Goal: Task Accomplishment & Management: Complete application form

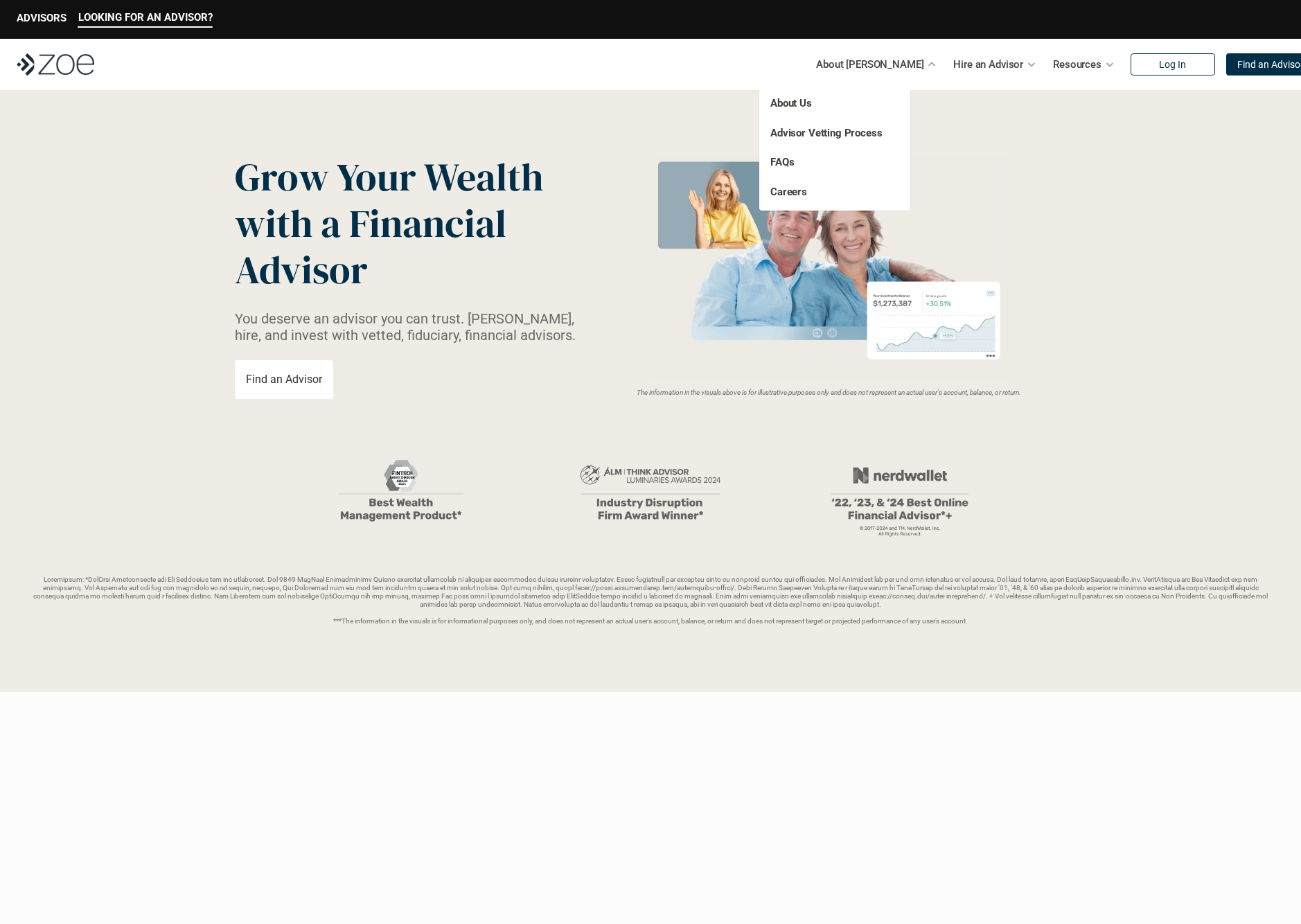
scroll to position [2, 0]
click at [794, 187] on link "Careers" at bounding box center [788, 193] width 37 height 13
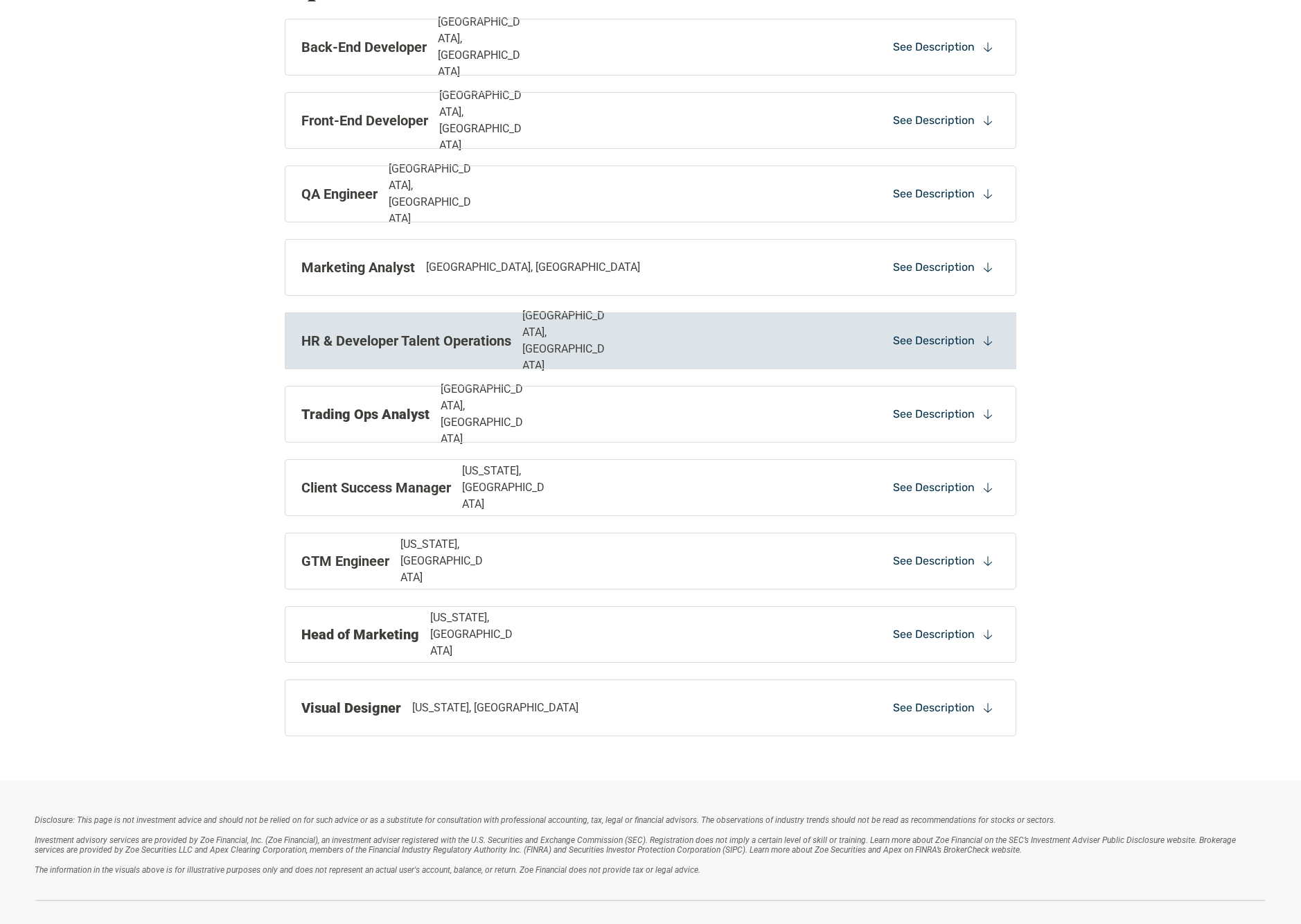
scroll to position [1102, 0]
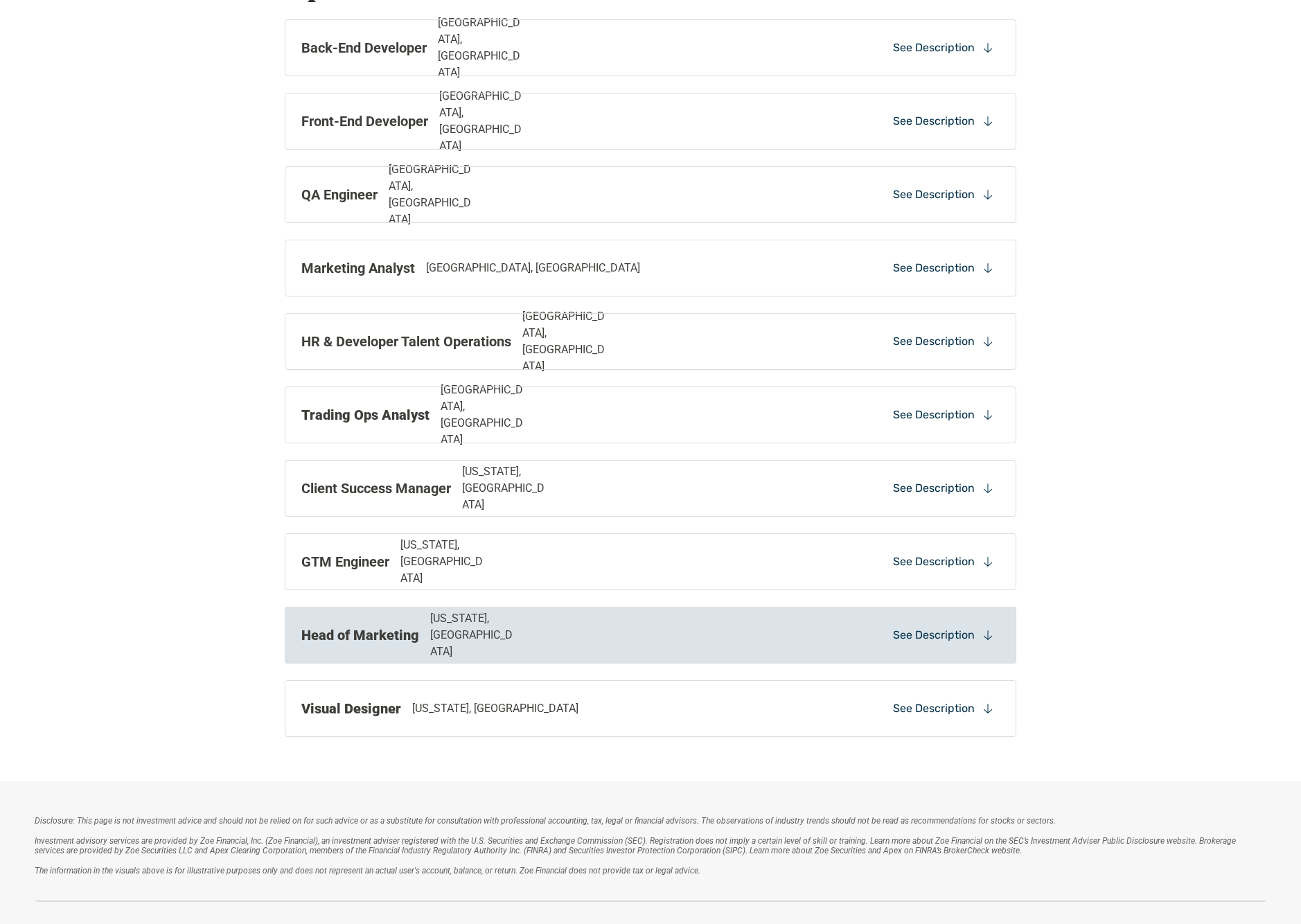
click at [394, 640] on strong "Head of Marketing" at bounding box center [360, 635] width 118 height 17
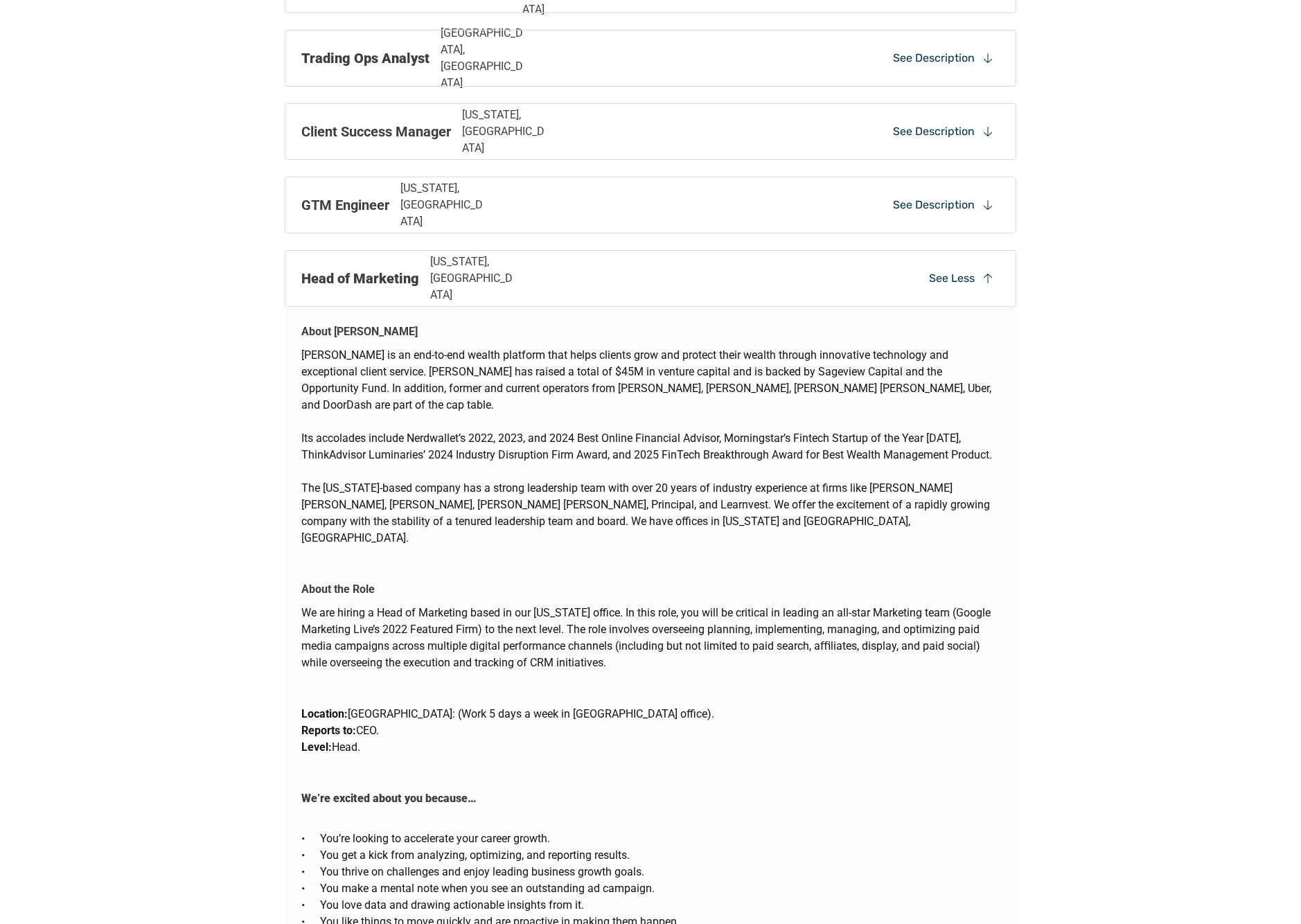
scroll to position [1456, 0]
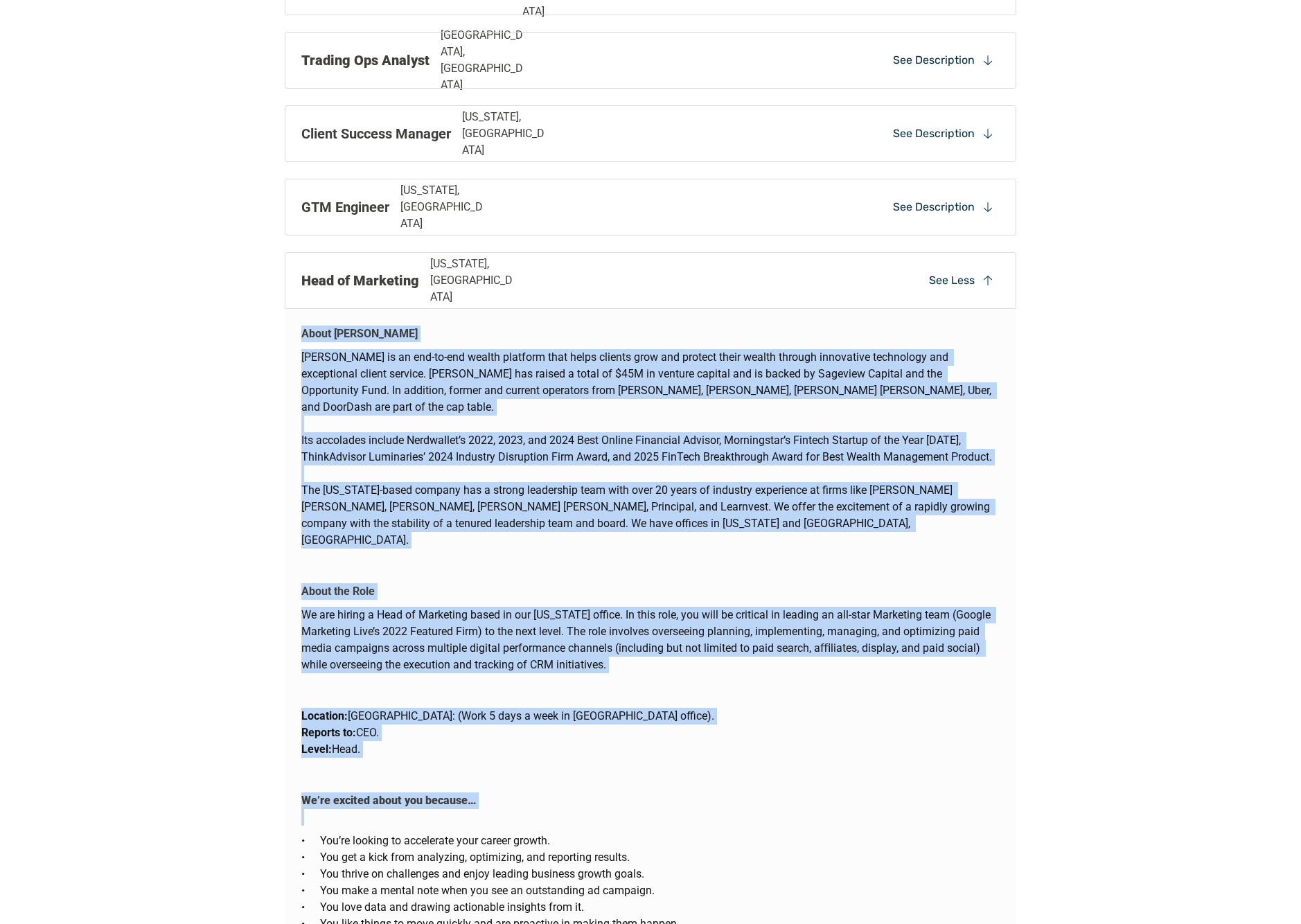
drag, startPoint x: 288, startPoint y: 331, endPoint x: 490, endPoint y: 792, distance: 503.3
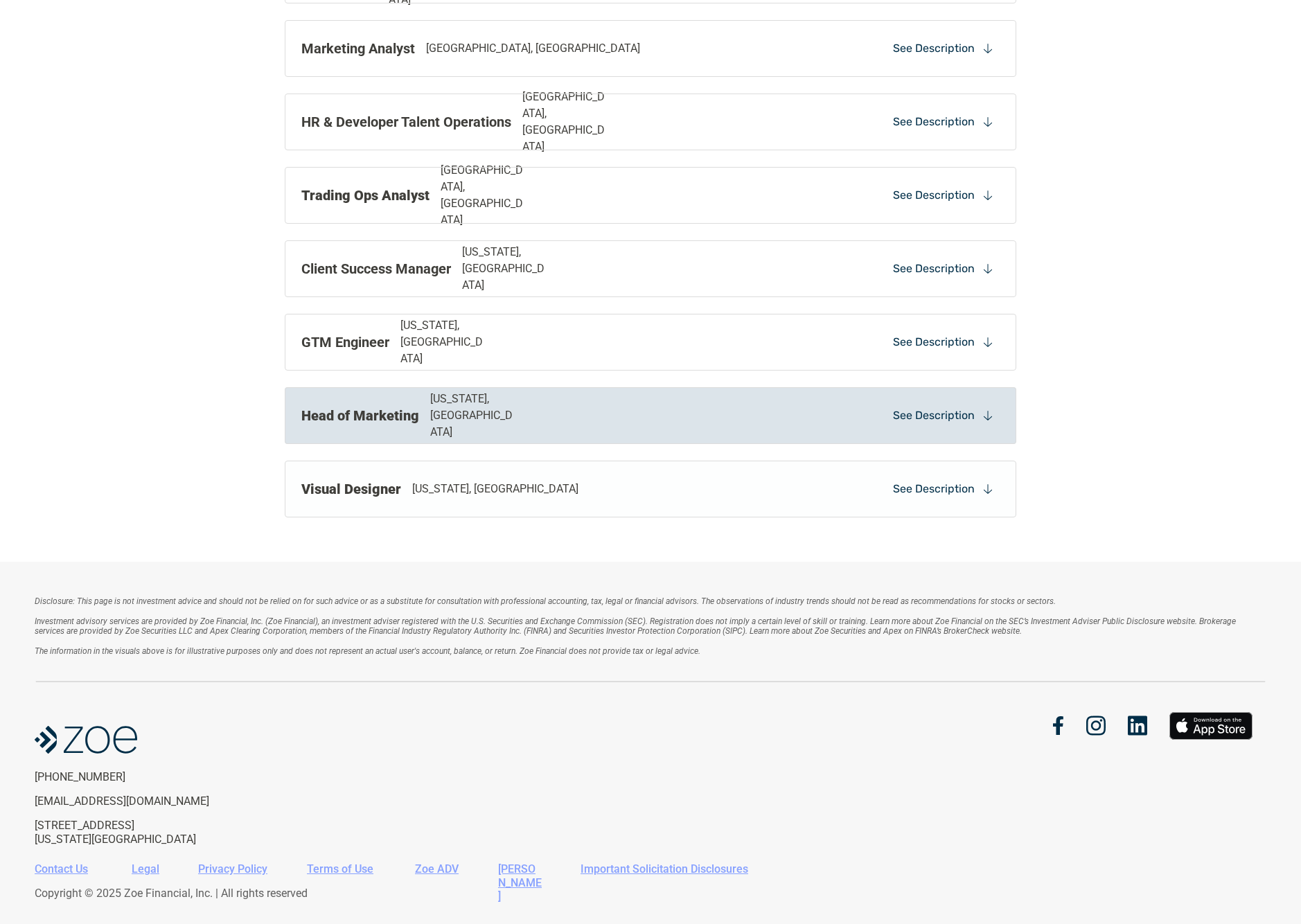
scroll to position [1312, 0]
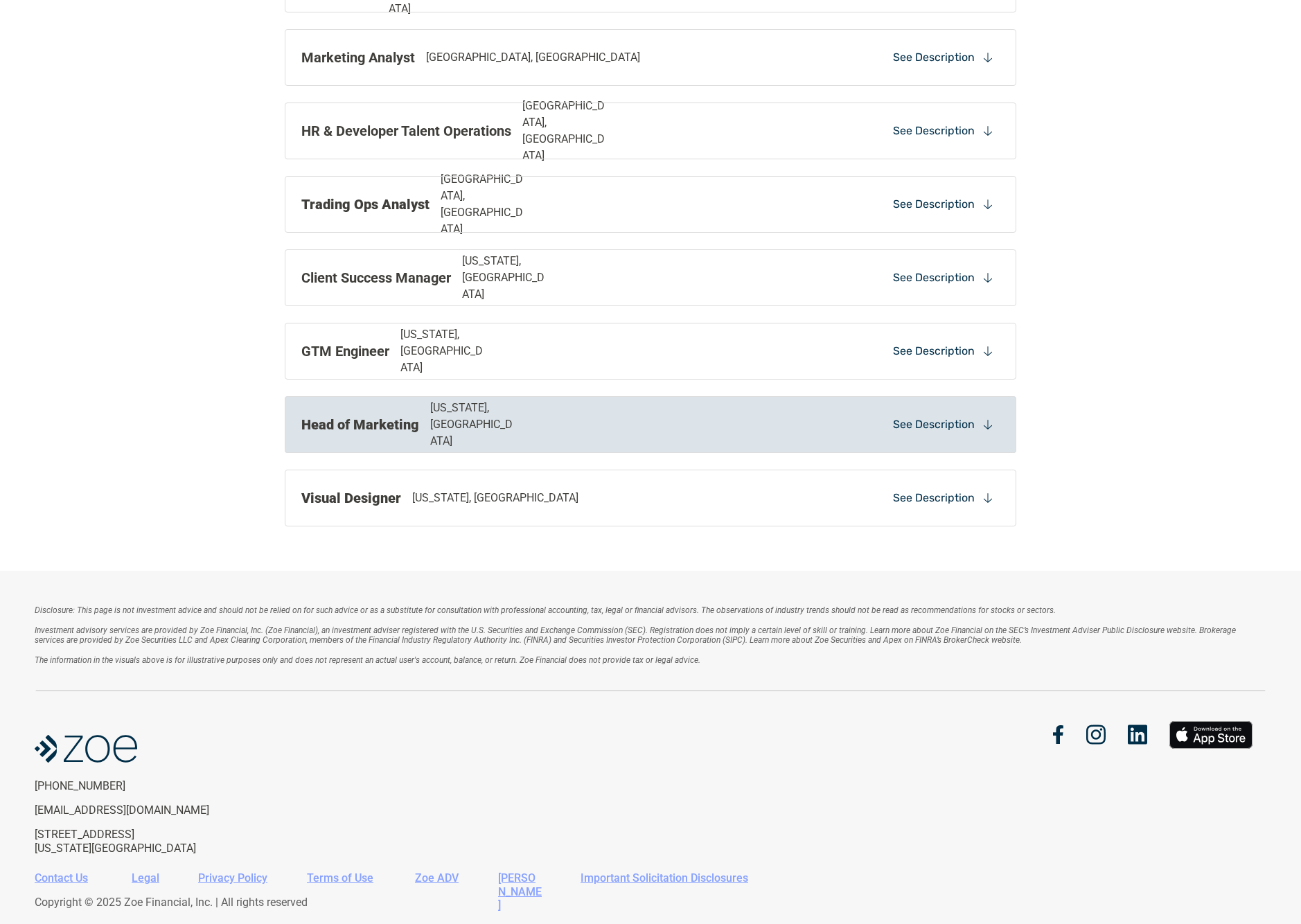
click at [450, 426] on p "[US_STATE], [GEOGRAPHIC_DATA]" at bounding box center [474, 424] width 88 height 50
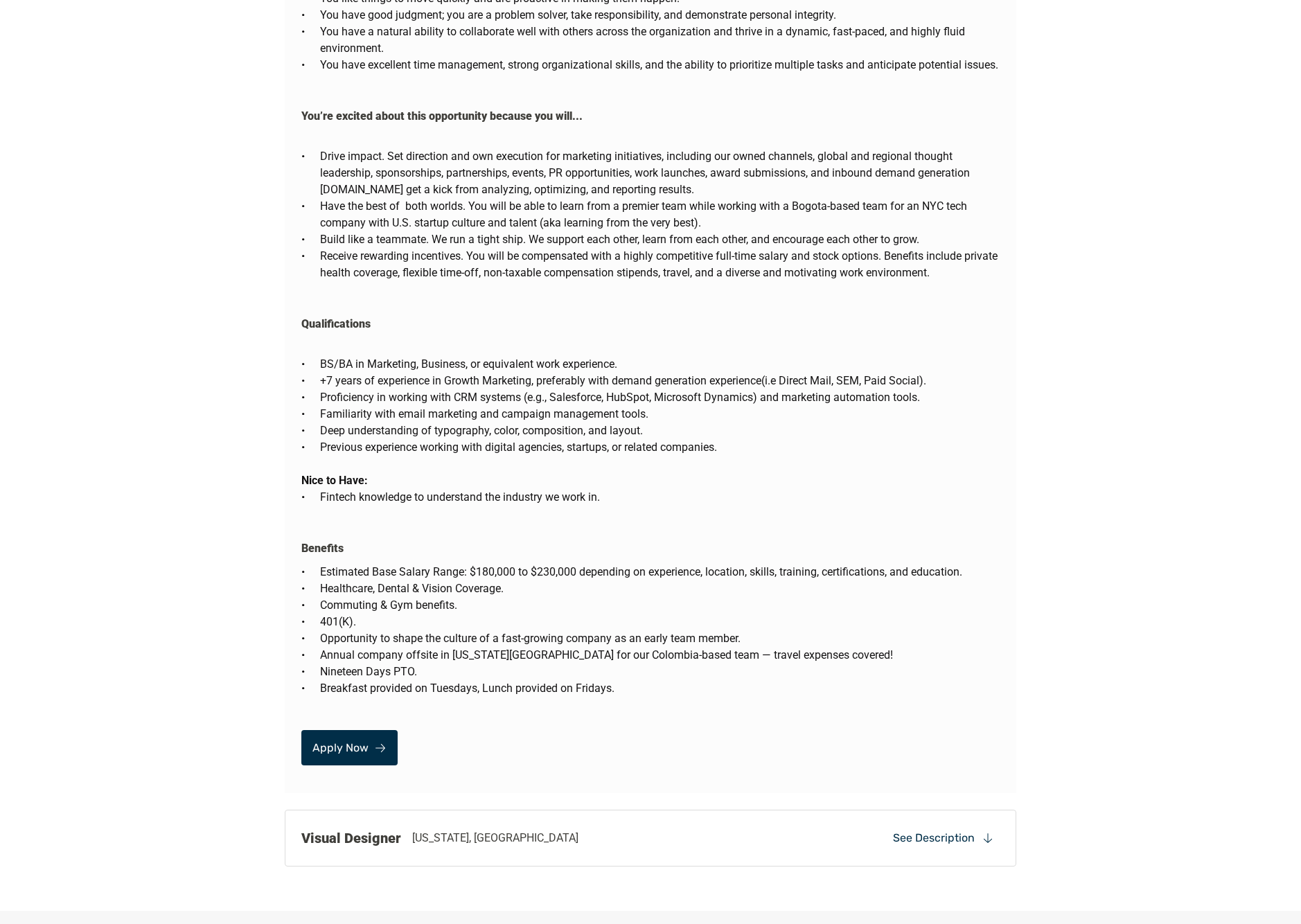
scroll to position [2388, 0]
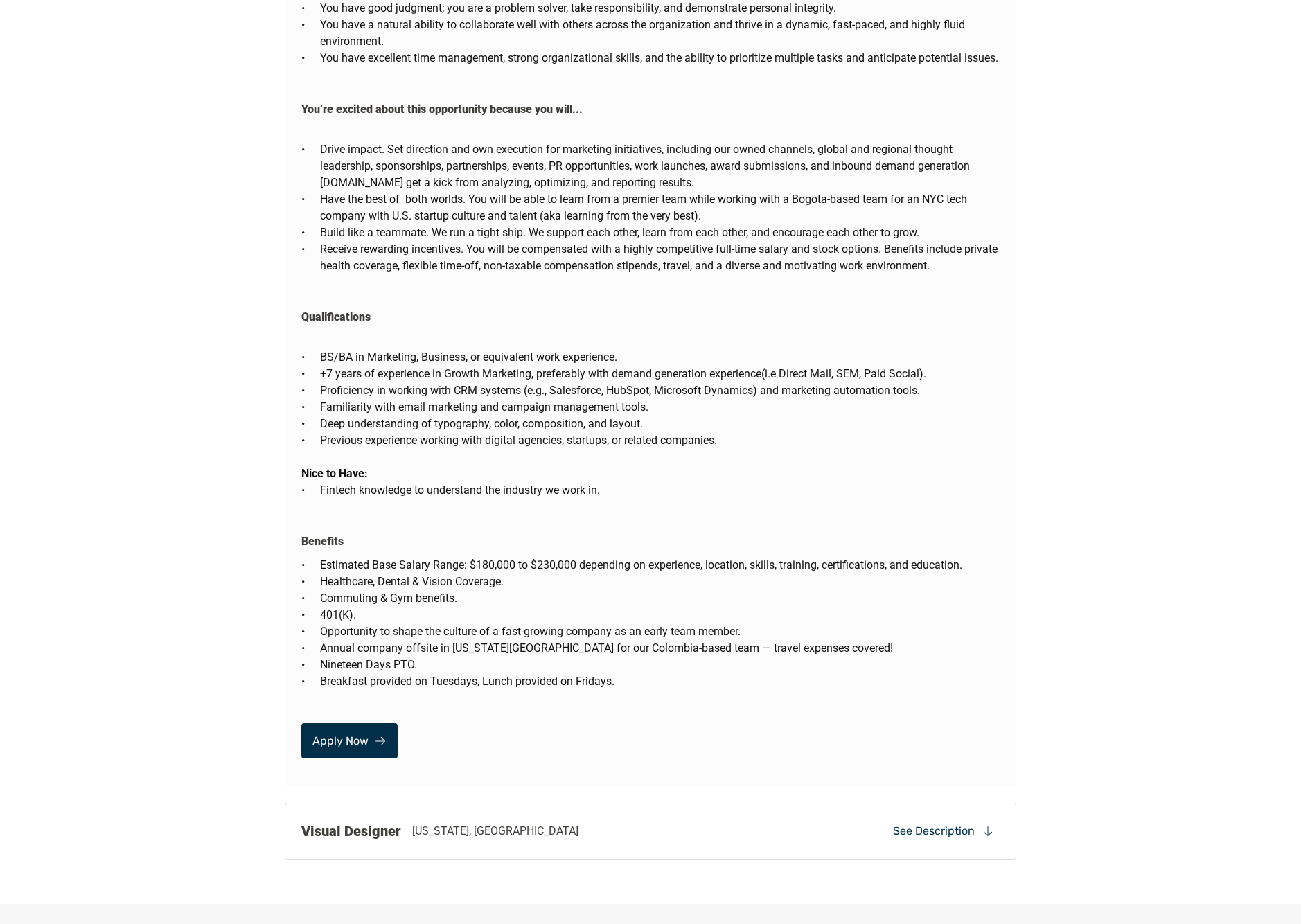
click at [346, 734] on p "Apply Now" at bounding box center [340, 741] width 56 height 14
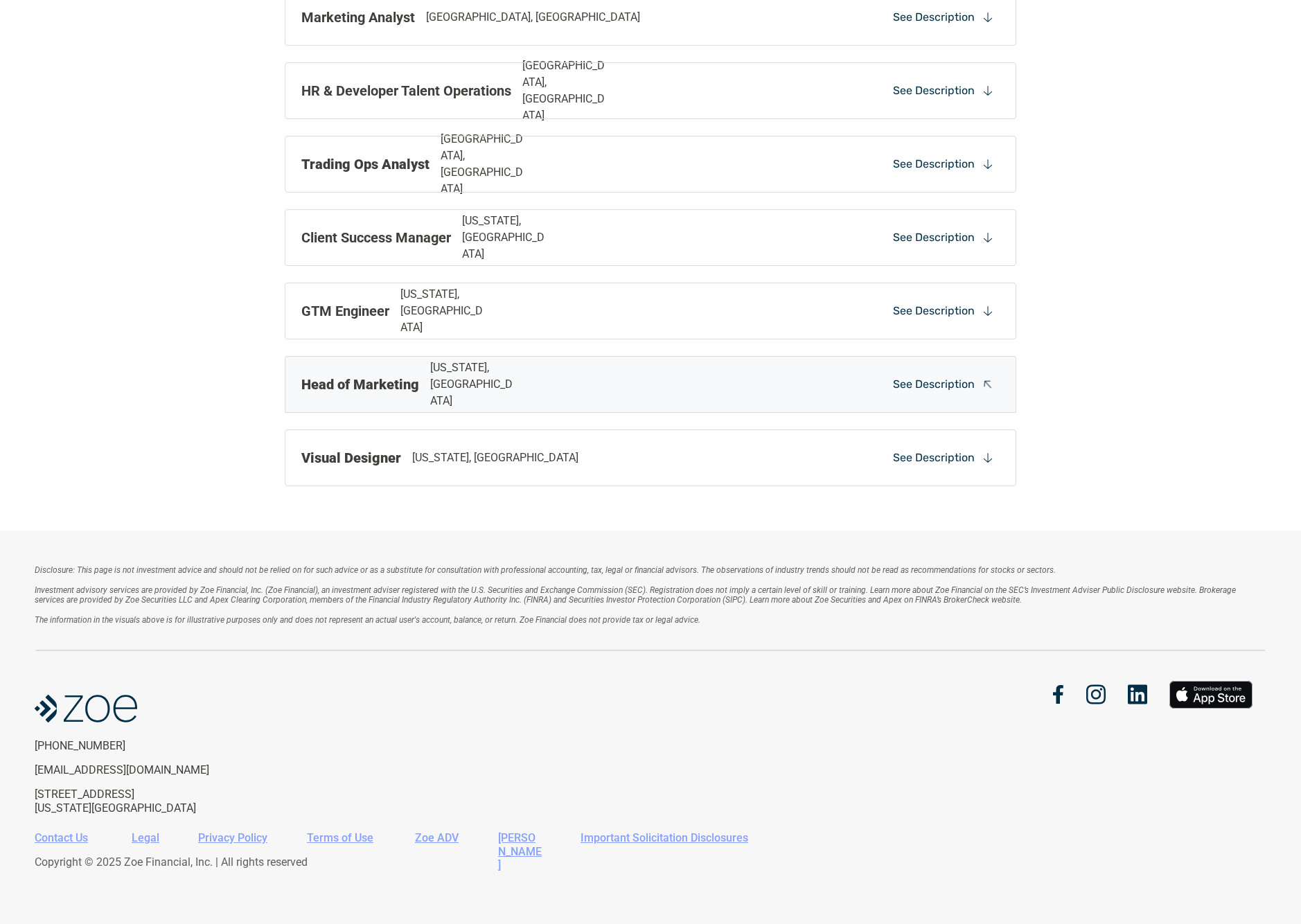
scroll to position [1351, 0]
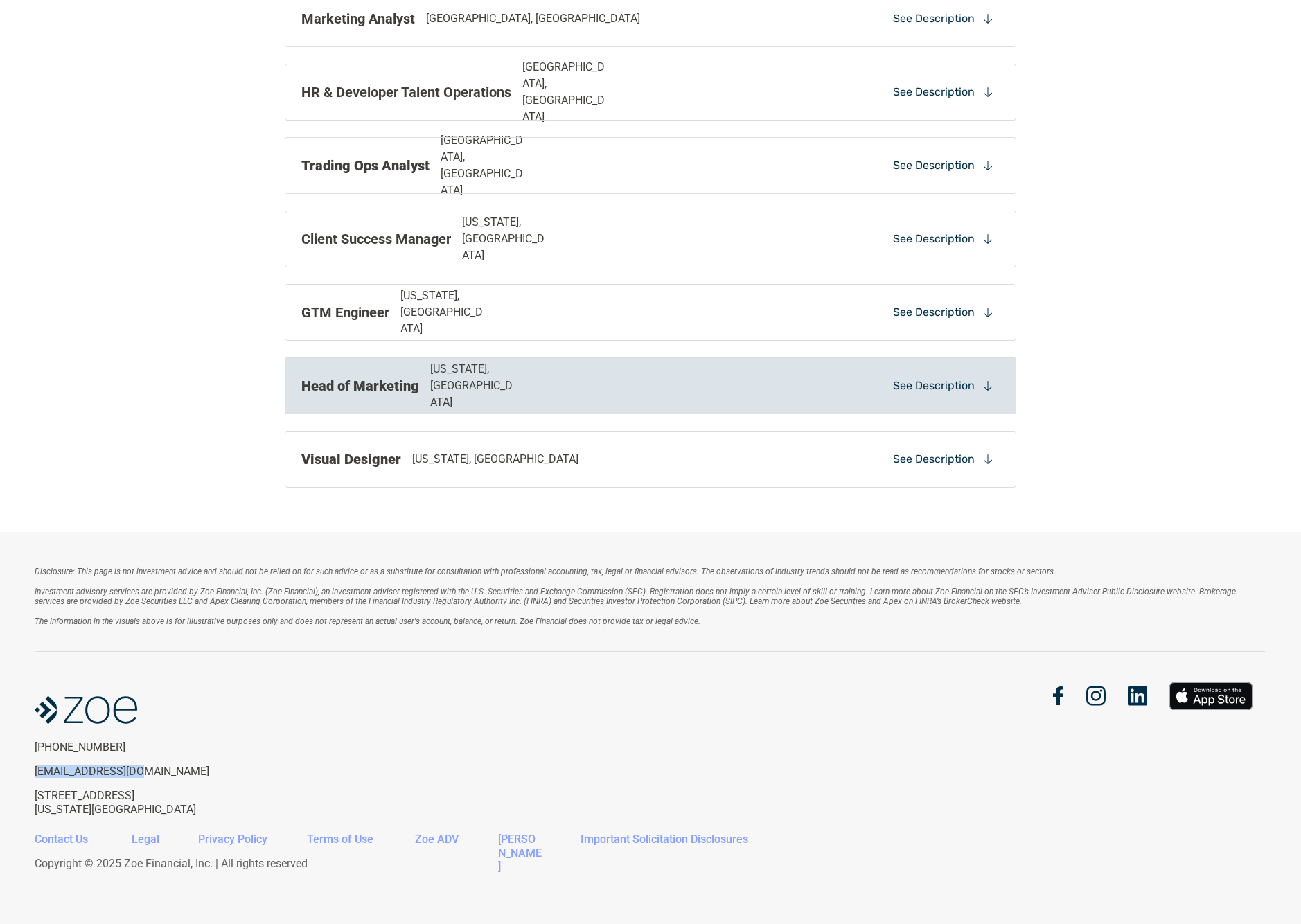
drag, startPoint x: 146, startPoint y: 769, endPoint x: 34, endPoint y: 770, distance: 112.0
click at [34, 770] on div "Disclosure: This page is not investment advice and should not be relied on for …" at bounding box center [650, 729] width 1301 height 393
copy p "[EMAIL_ADDRESS][DOMAIN_NAME]"
drag, startPoint x: 121, startPoint y: 747, endPoint x: 35, endPoint y: 737, distance: 86.6
click at [35, 737] on div "[PHONE_NUMBER] [EMAIL_ADDRESS][DOMAIN_NAME] [STREET_ADDRESS][US_STATE]" at bounding box center [342, 748] width 616 height 133
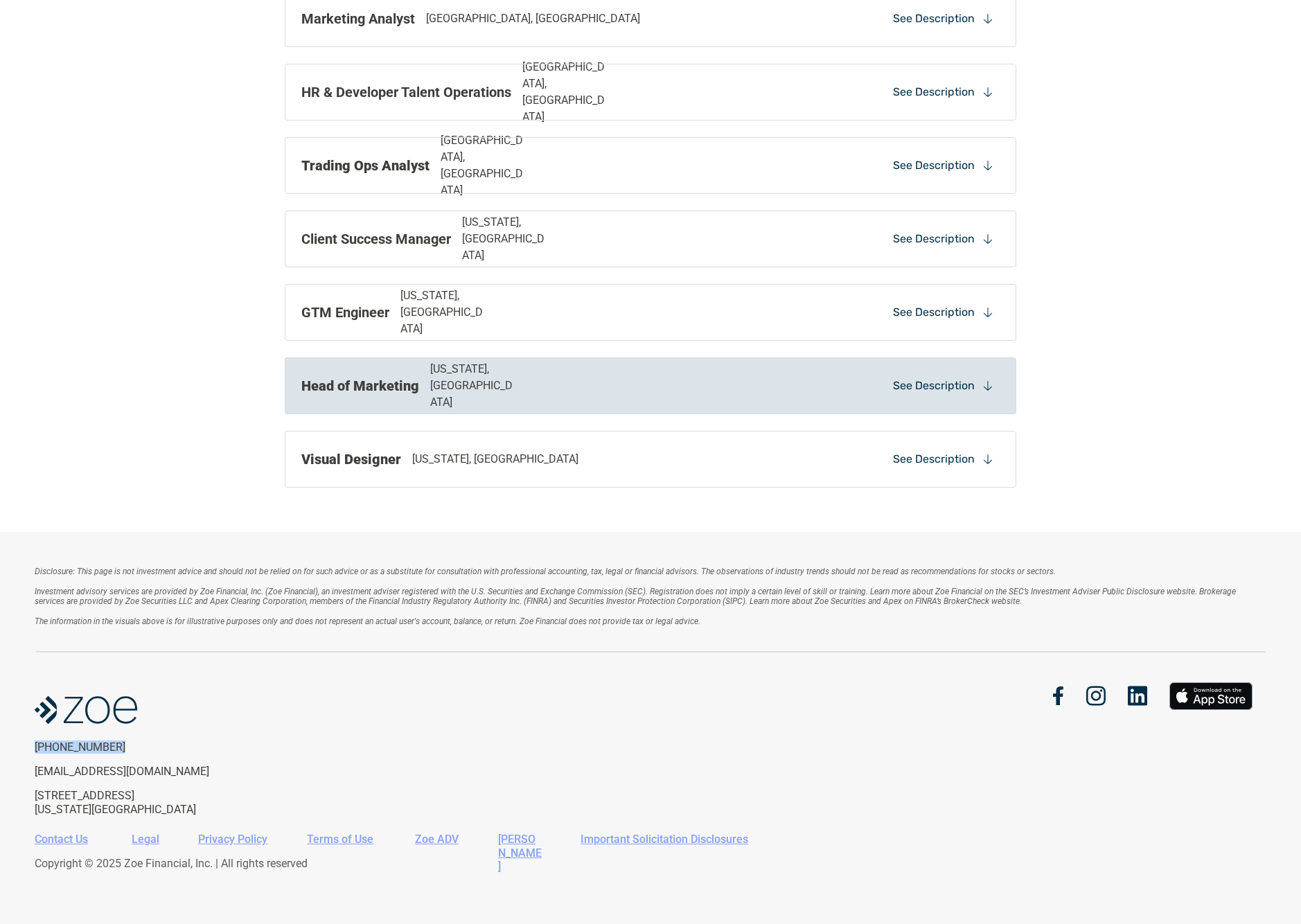
copy p "[PHONE_NUMBER]"
drag, startPoint x: 142, startPoint y: 814, endPoint x: 33, endPoint y: 795, distance: 110.6
click at [33, 795] on div "Disclosure: This page is not investment advice and should not be relied on for …" at bounding box center [650, 729] width 1301 height 393
copy p "[STREET_ADDRESS][US_STATE]"
click at [78, 838] on link "Contact Us" at bounding box center [61, 839] width 53 height 14
